Goal: Find contact information: Obtain details needed to contact an individual or organization

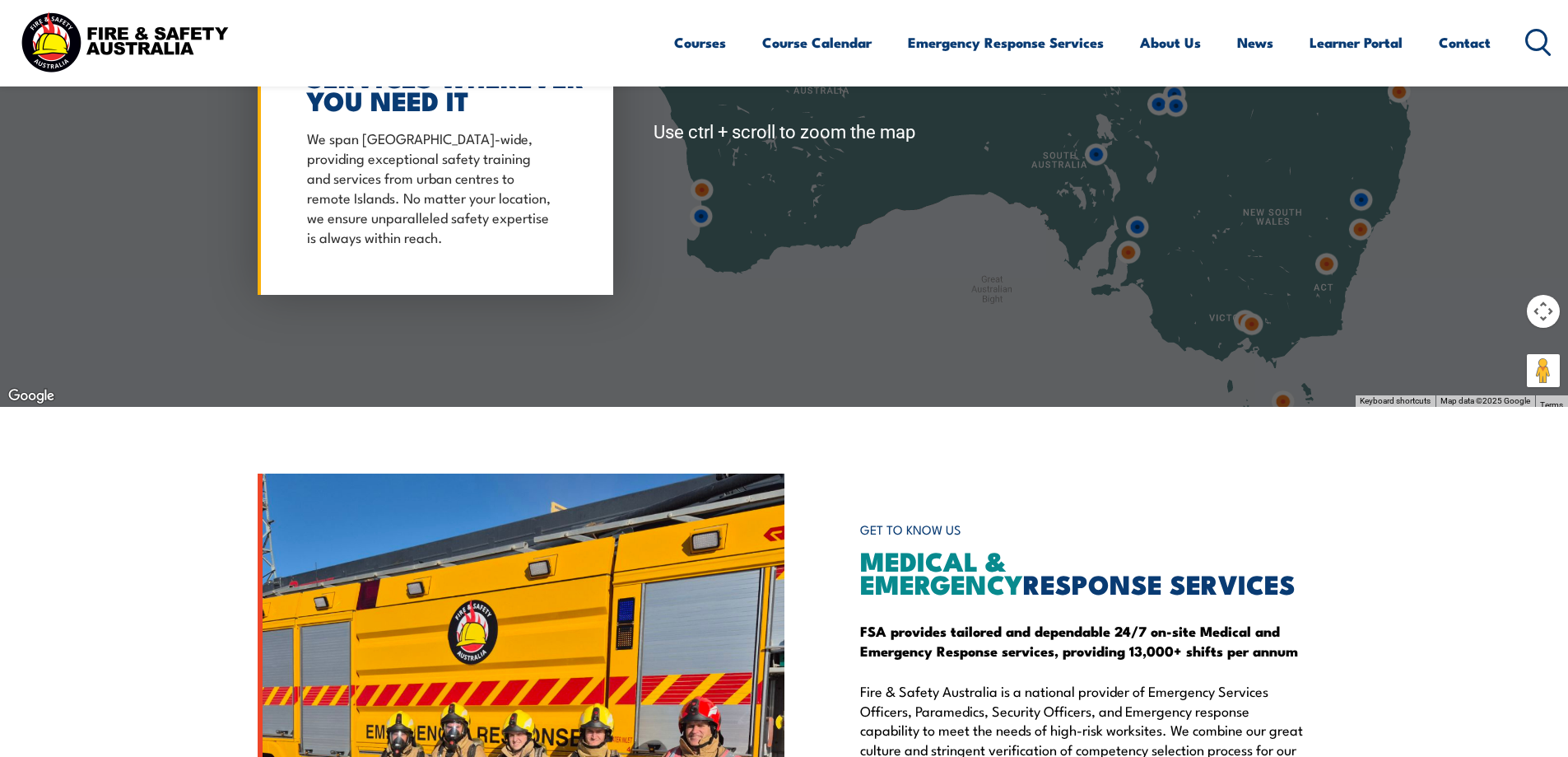
scroll to position [1812, 0]
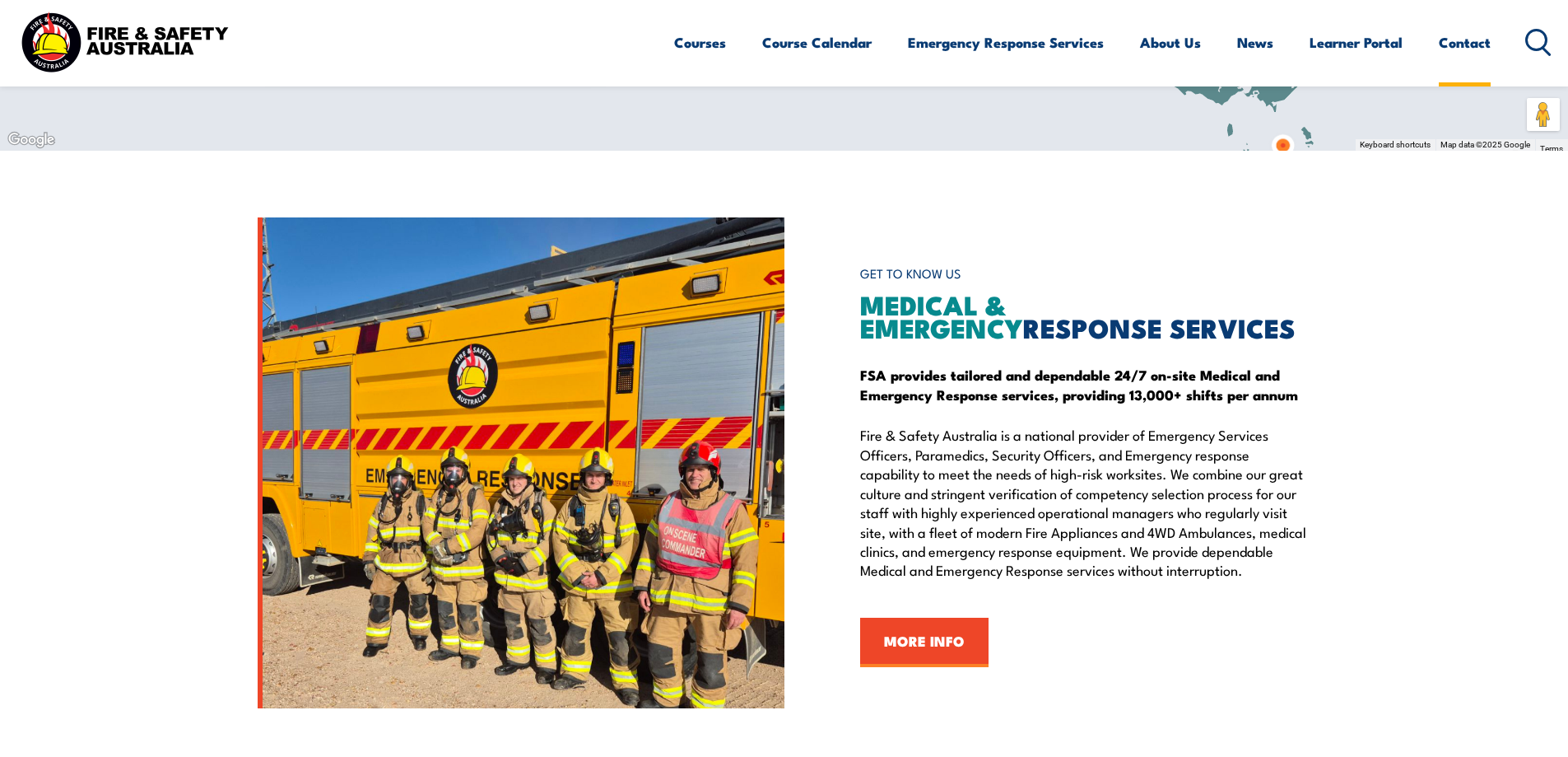
click at [1473, 37] on link "Contact" at bounding box center [1464, 42] width 52 height 44
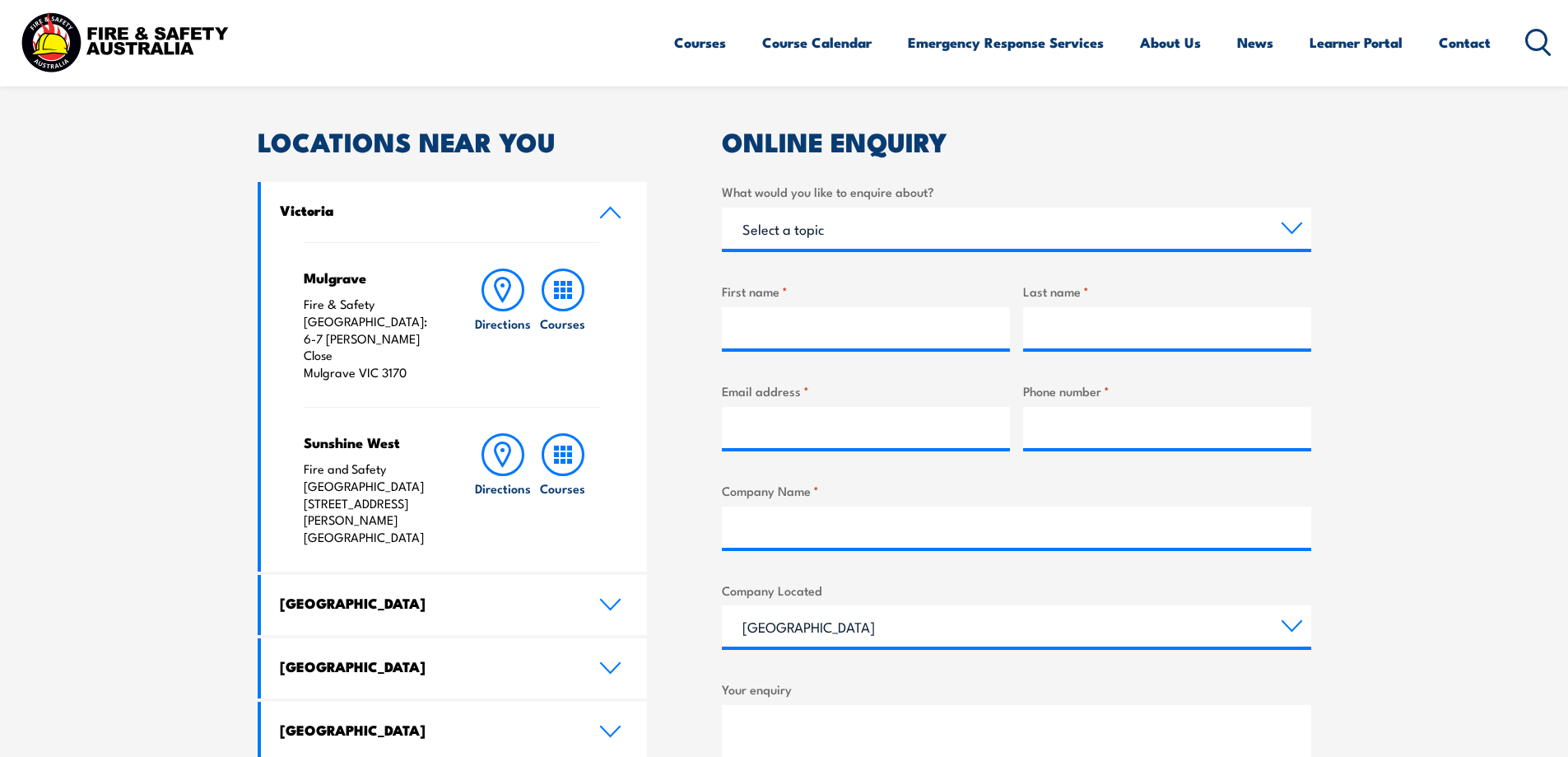
scroll to position [741, 0]
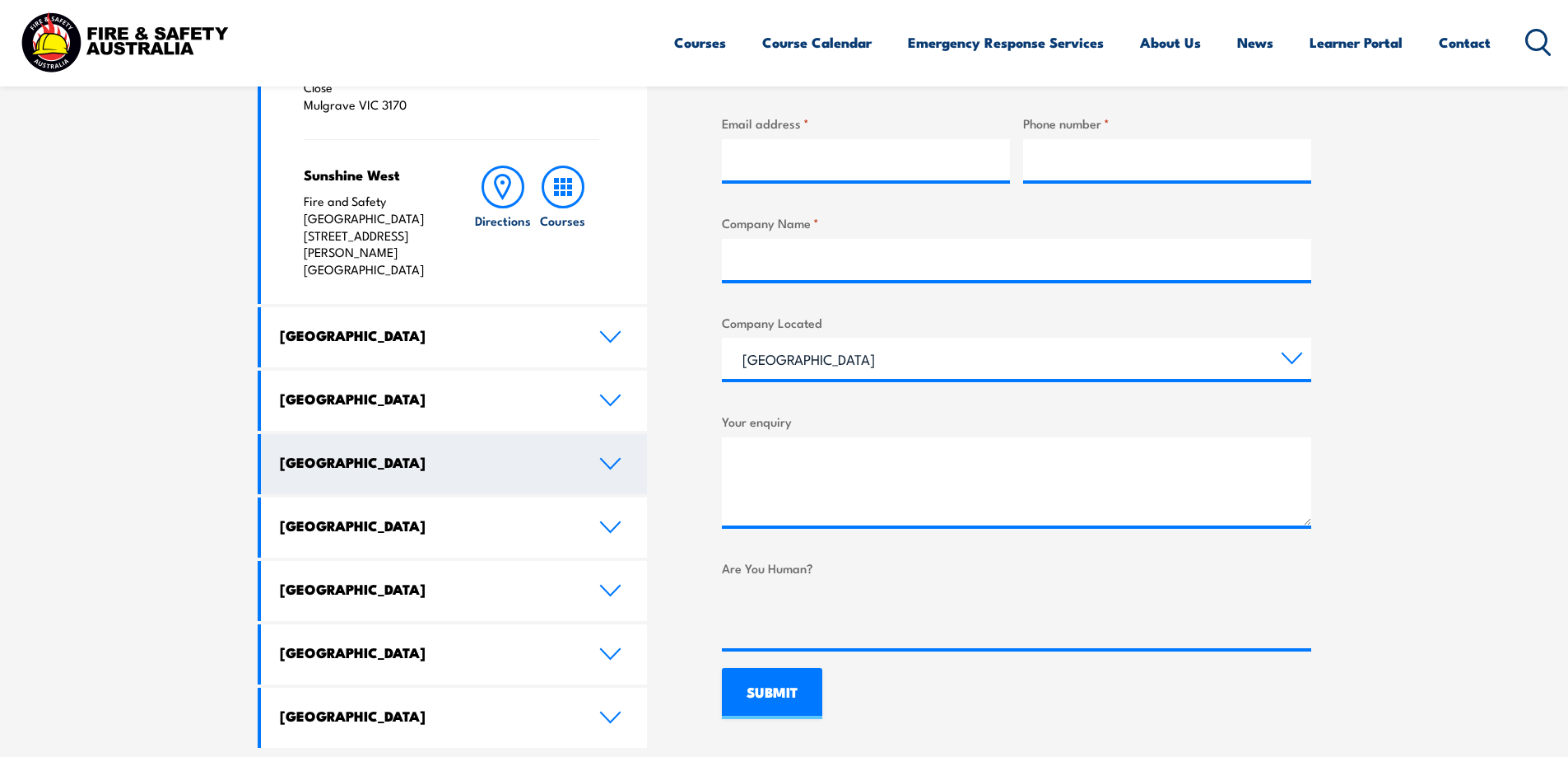
click at [630, 434] on link "[GEOGRAPHIC_DATA]" at bounding box center [454, 464] width 387 height 60
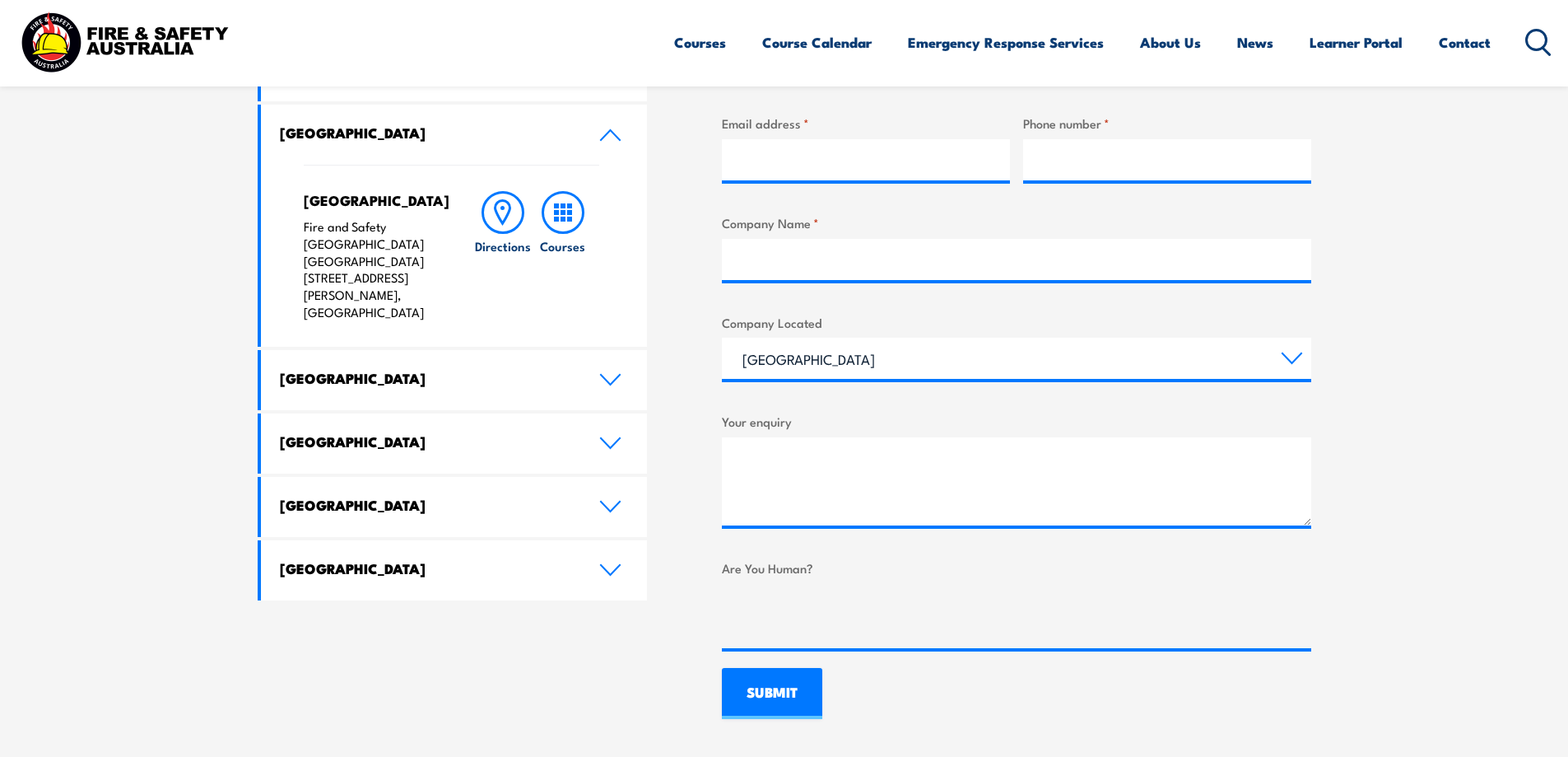
click at [420, 277] on p "Fire and Safety [GEOGRAPHIC_DATA] [GEOGRAPHIC_DATA] [STREET_ADDRESS][PERSON_NAM…" at bounding box center [372, 270] width 137 height 103
